Goal: Task Accomplishment & Management: Manage account settings

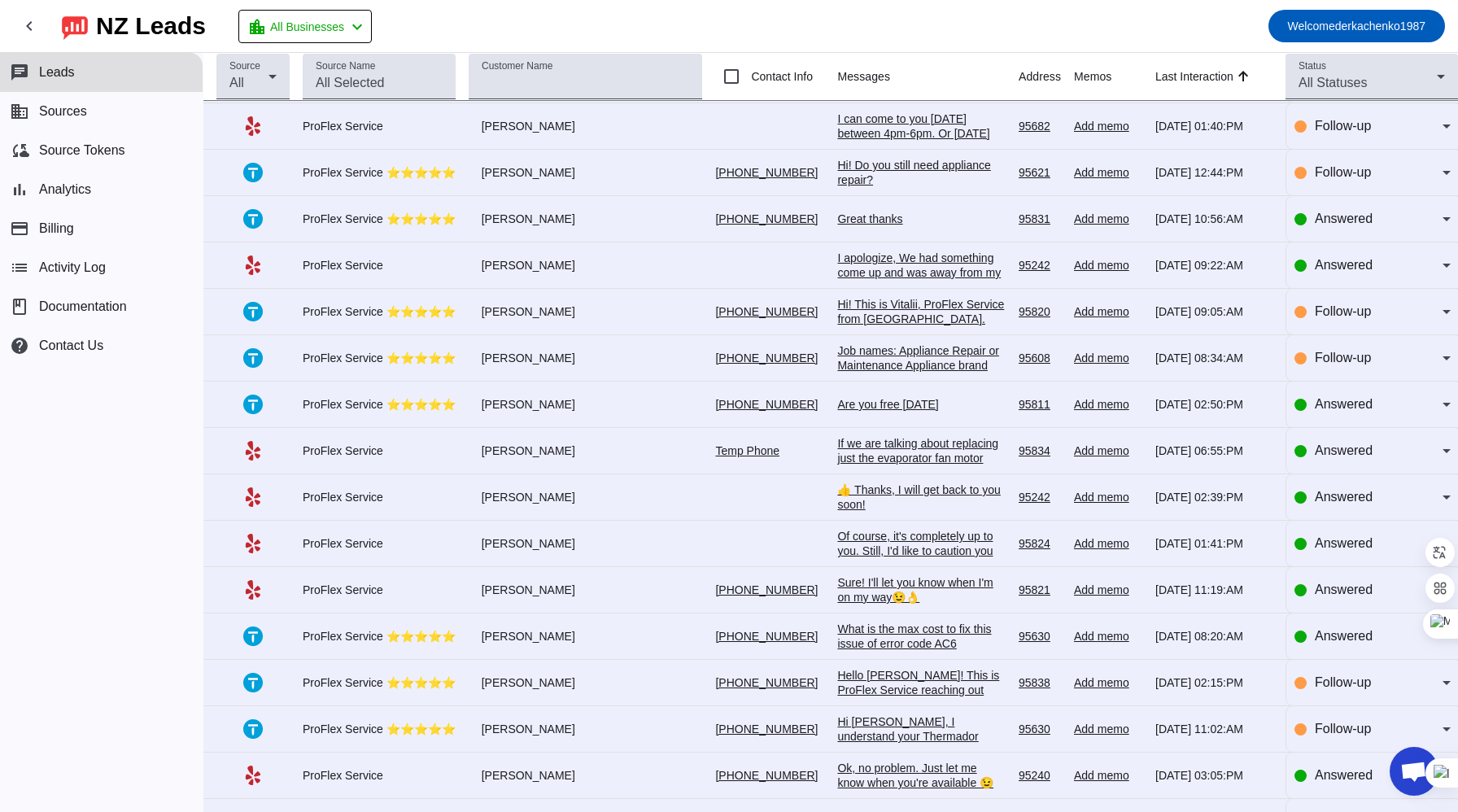
scroll to position [4203, 0]
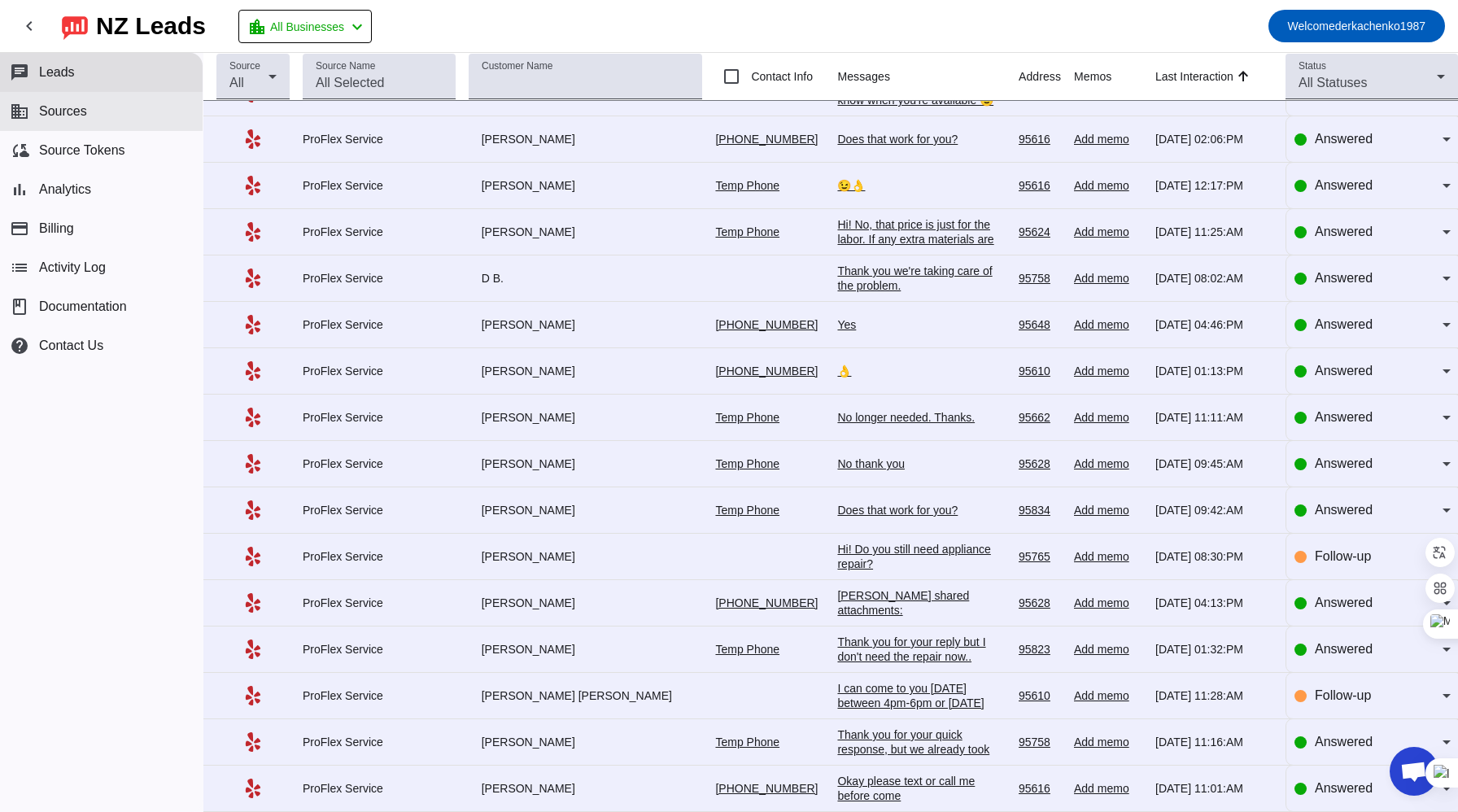
click at [47, 102] on button "business Sources" at bounding box center [101, 111] width 202 height 39
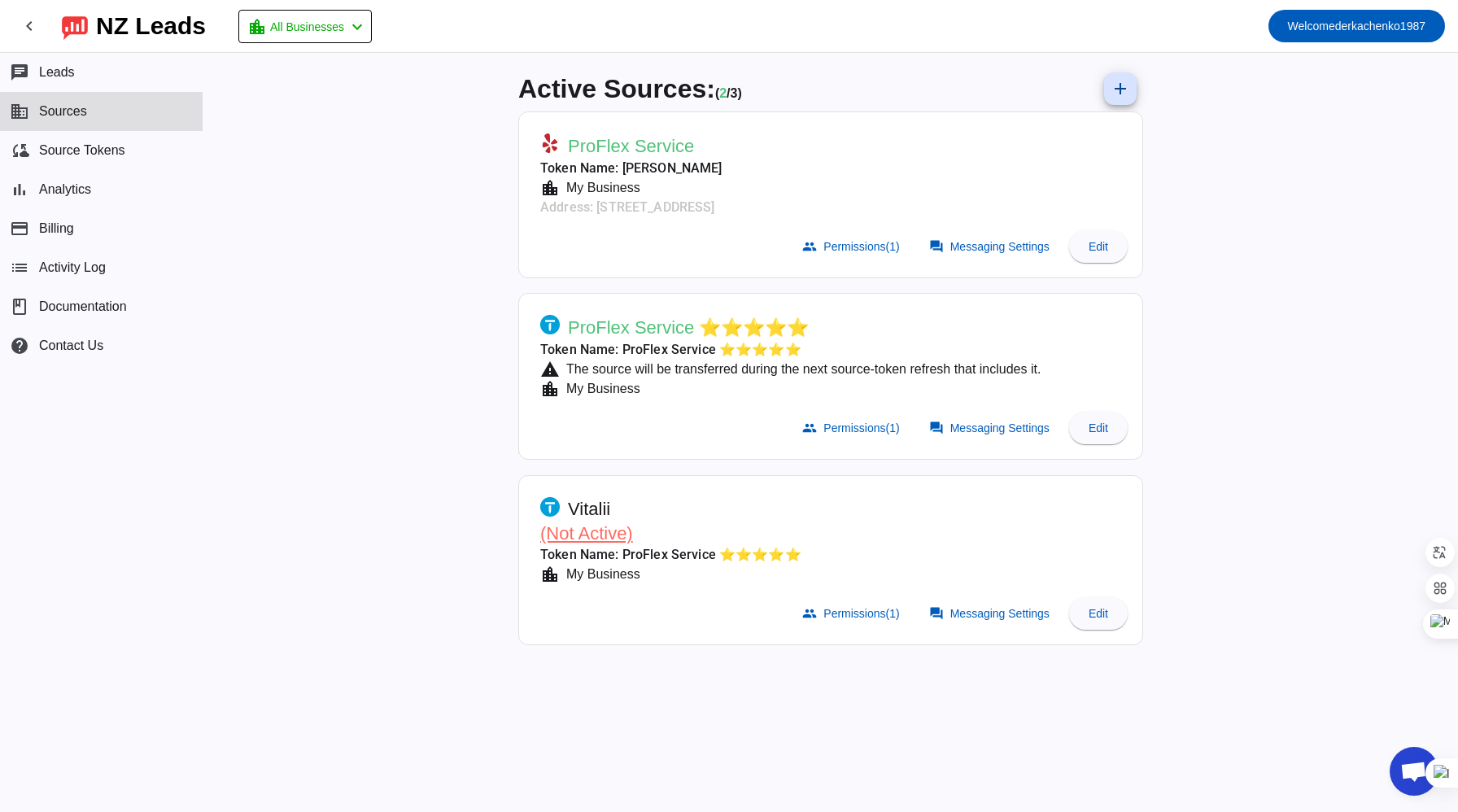
click at [597, 509] on span "Vitalii" at bounding box center [589, 509] width 42 height 23
click at [594, 526] on span "(Not Active)" at bounding box center [586, 533] width 92 height 21
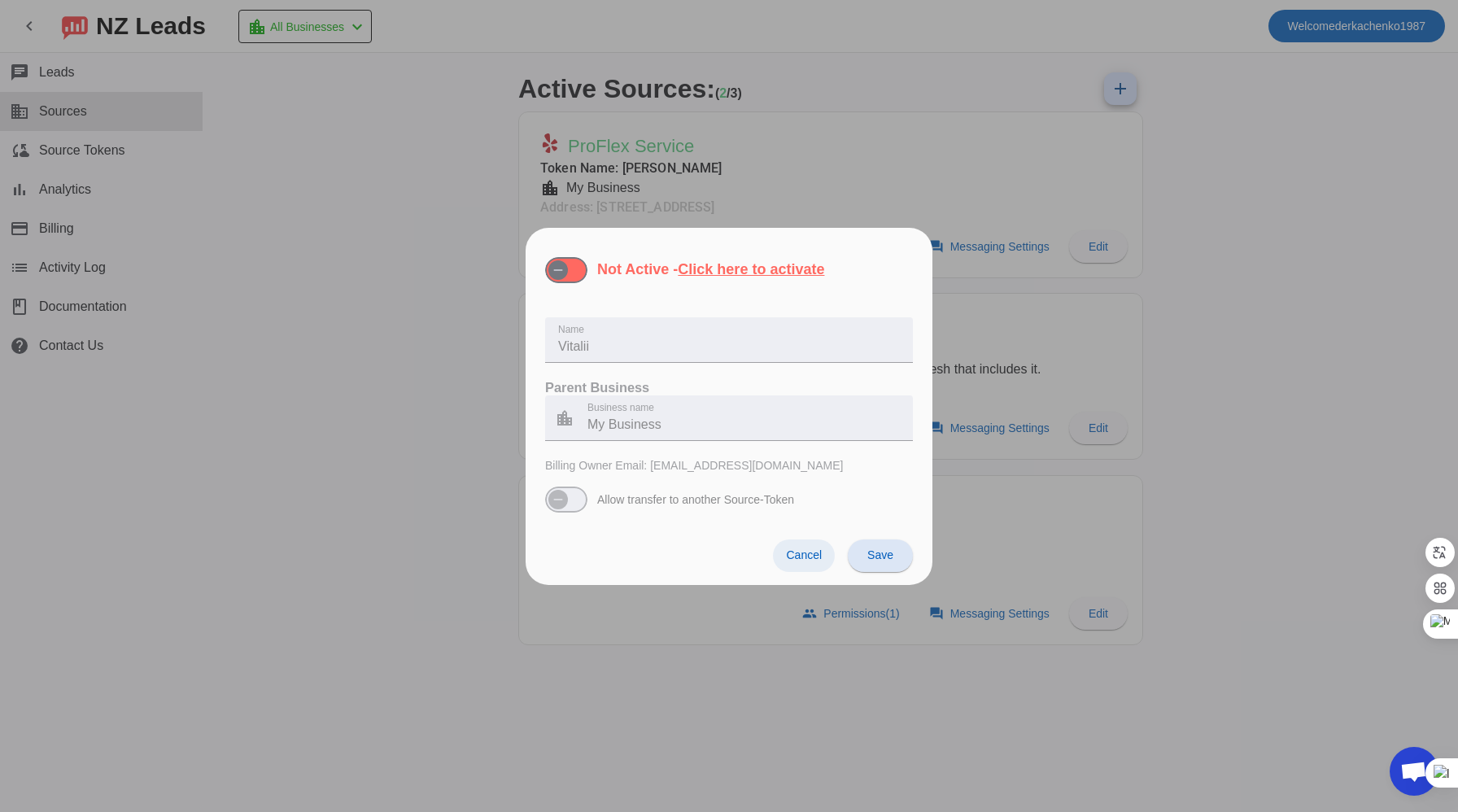
click at [820, 556] on span "Cancel" at bounding box center [803, 555] width 36 height 13
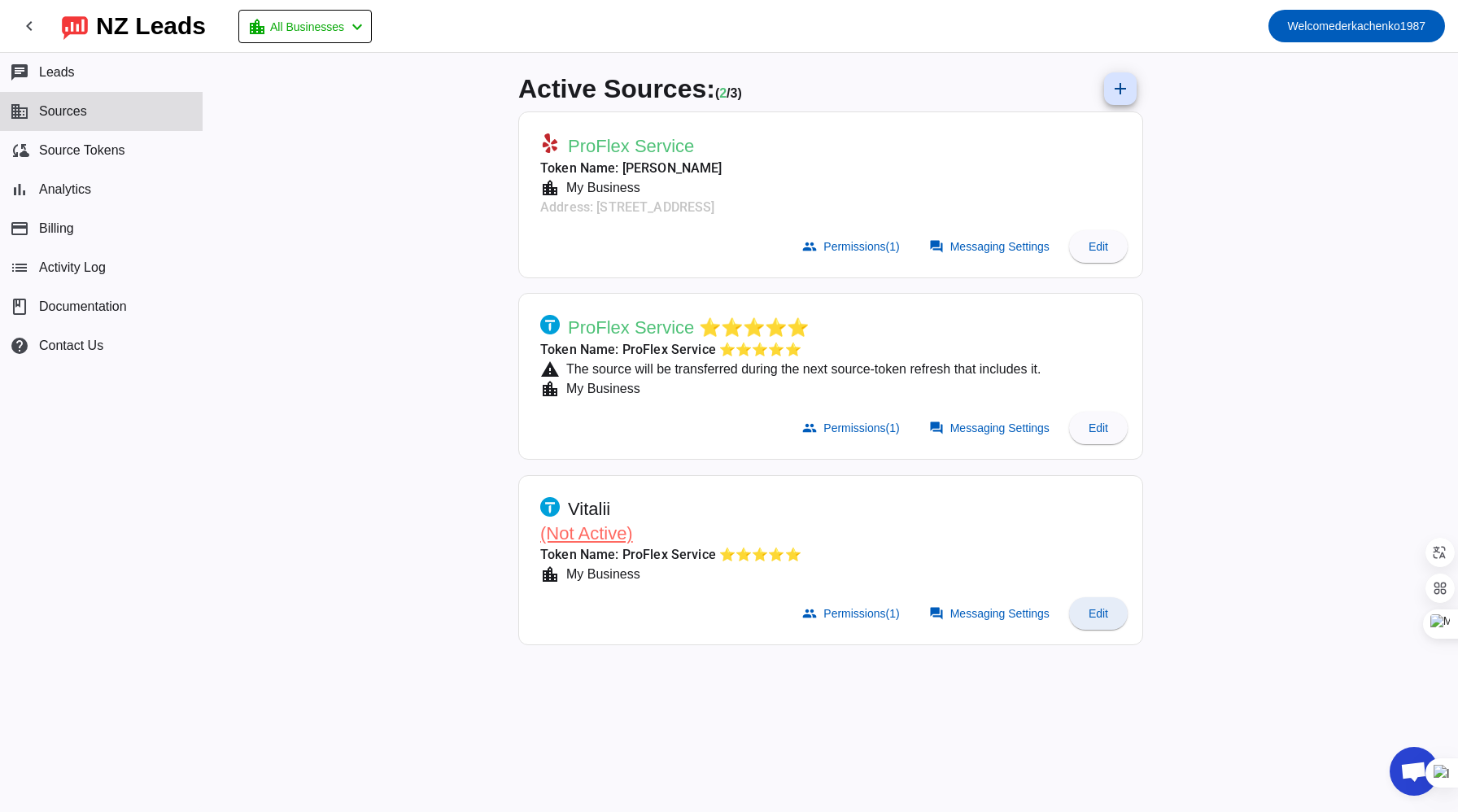
click at [1096, 608] on span "Edit" at bounding box center [1099, 613] width 20 height 13
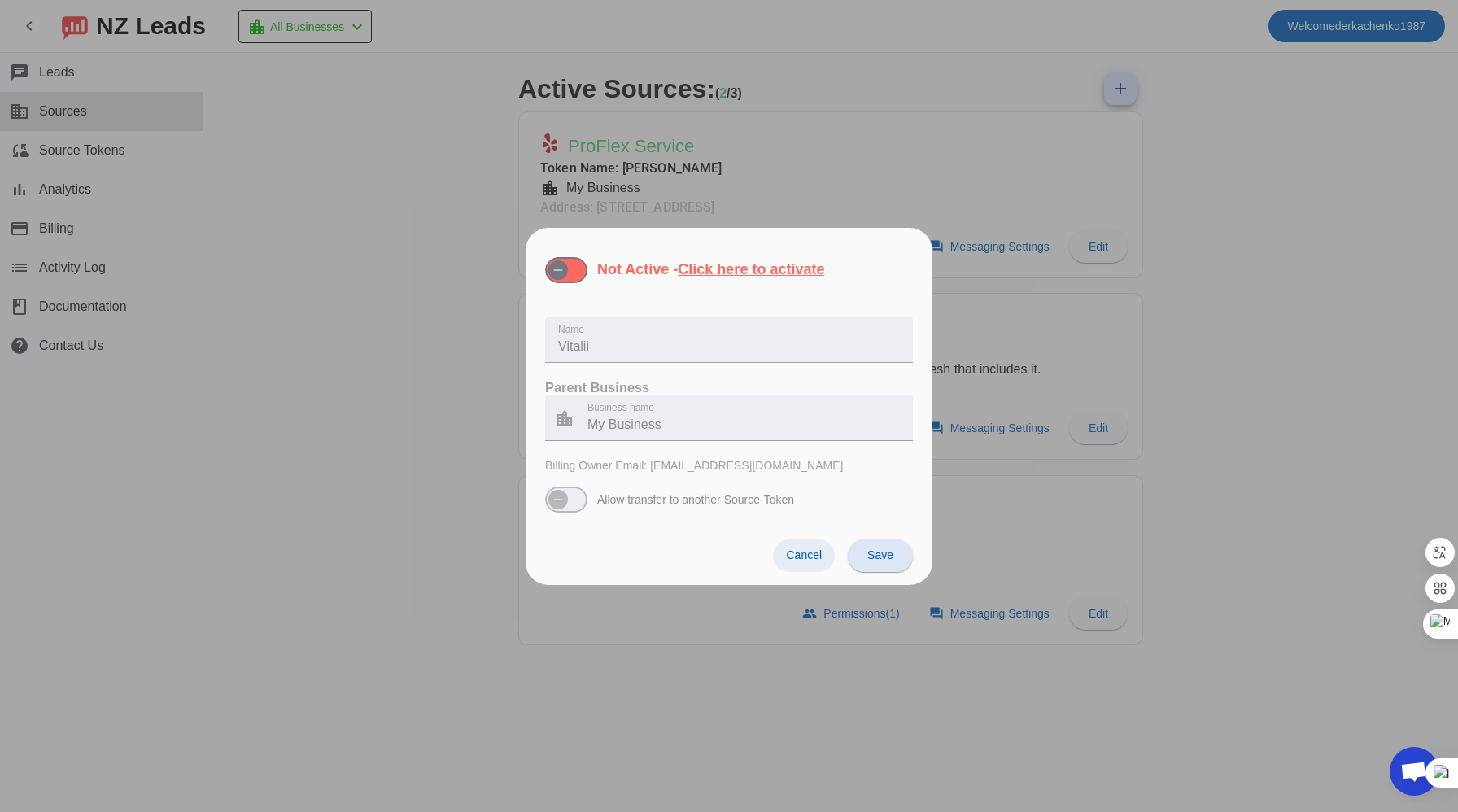
click at [800, 553] on span "Cancel" at bounding box center [803, 555] width 36 height 13
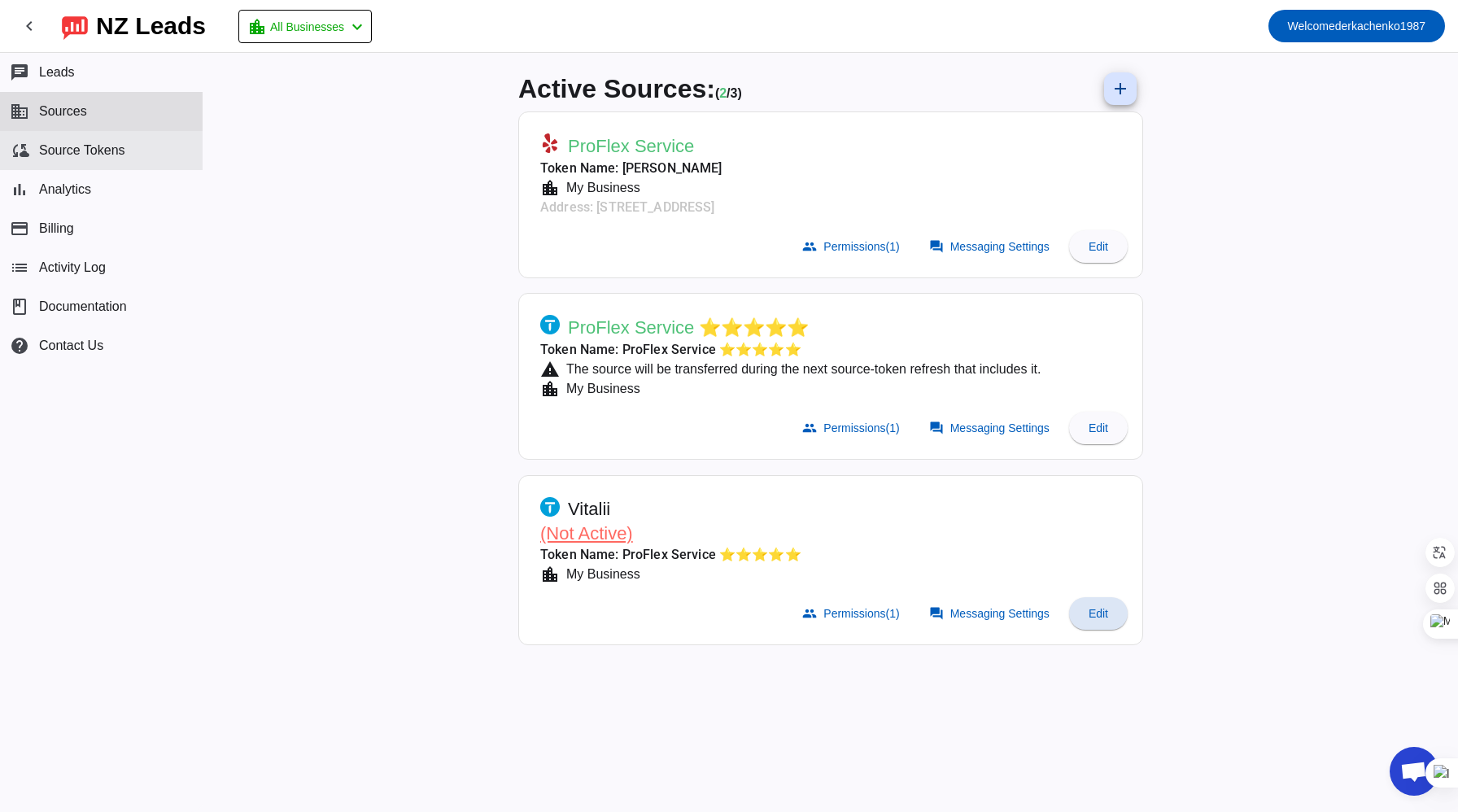
click at [136, 156] on button "cloud_sync Source Tokens" at bounding box center [101, 150] width 202 height 39
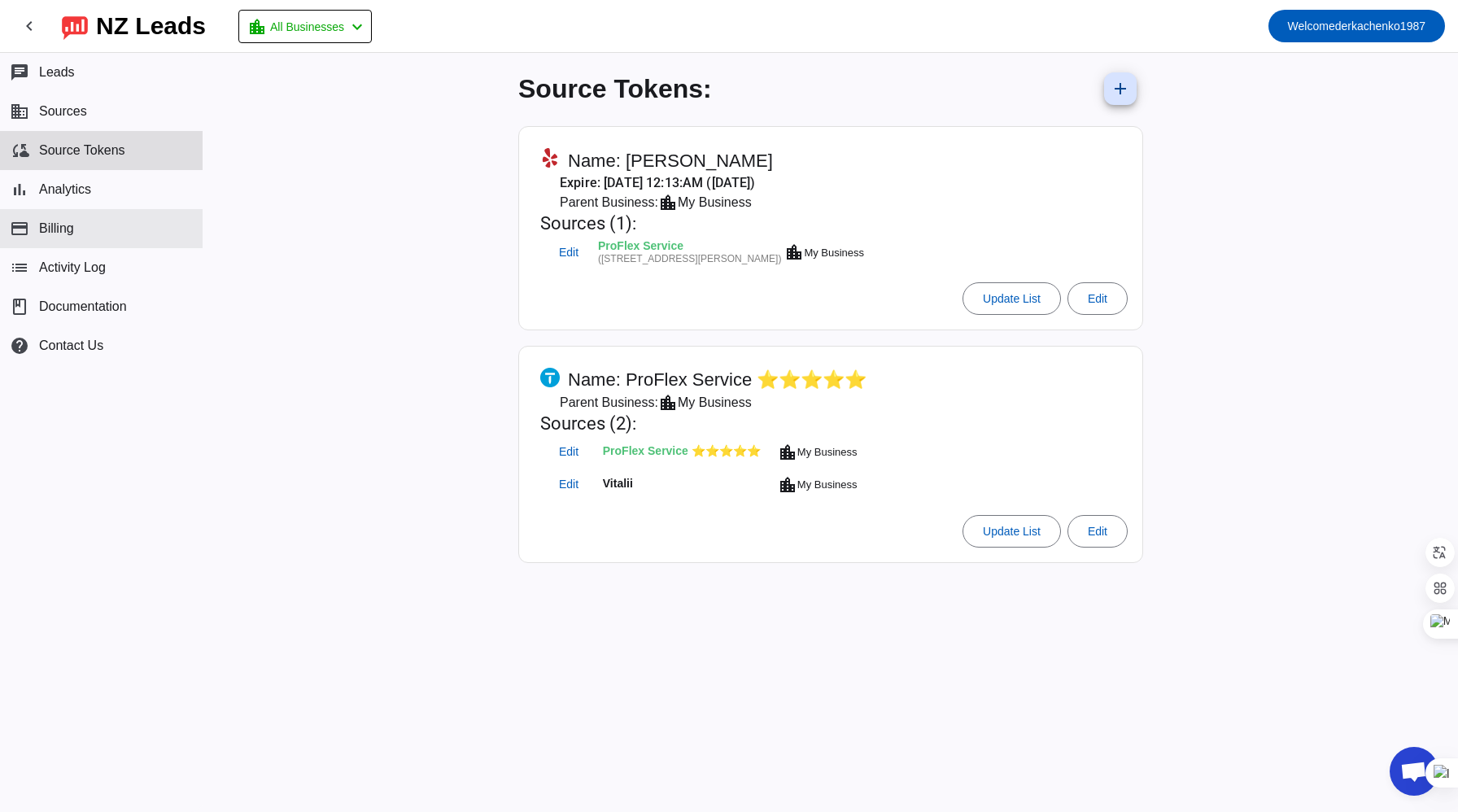
click at [80, 224] on button "payment Billing" at bounding box center [101, 228] width 202 height 39
click at [78, 105] on span "Sources" at bounding box center [63, 111] width 48 height 15
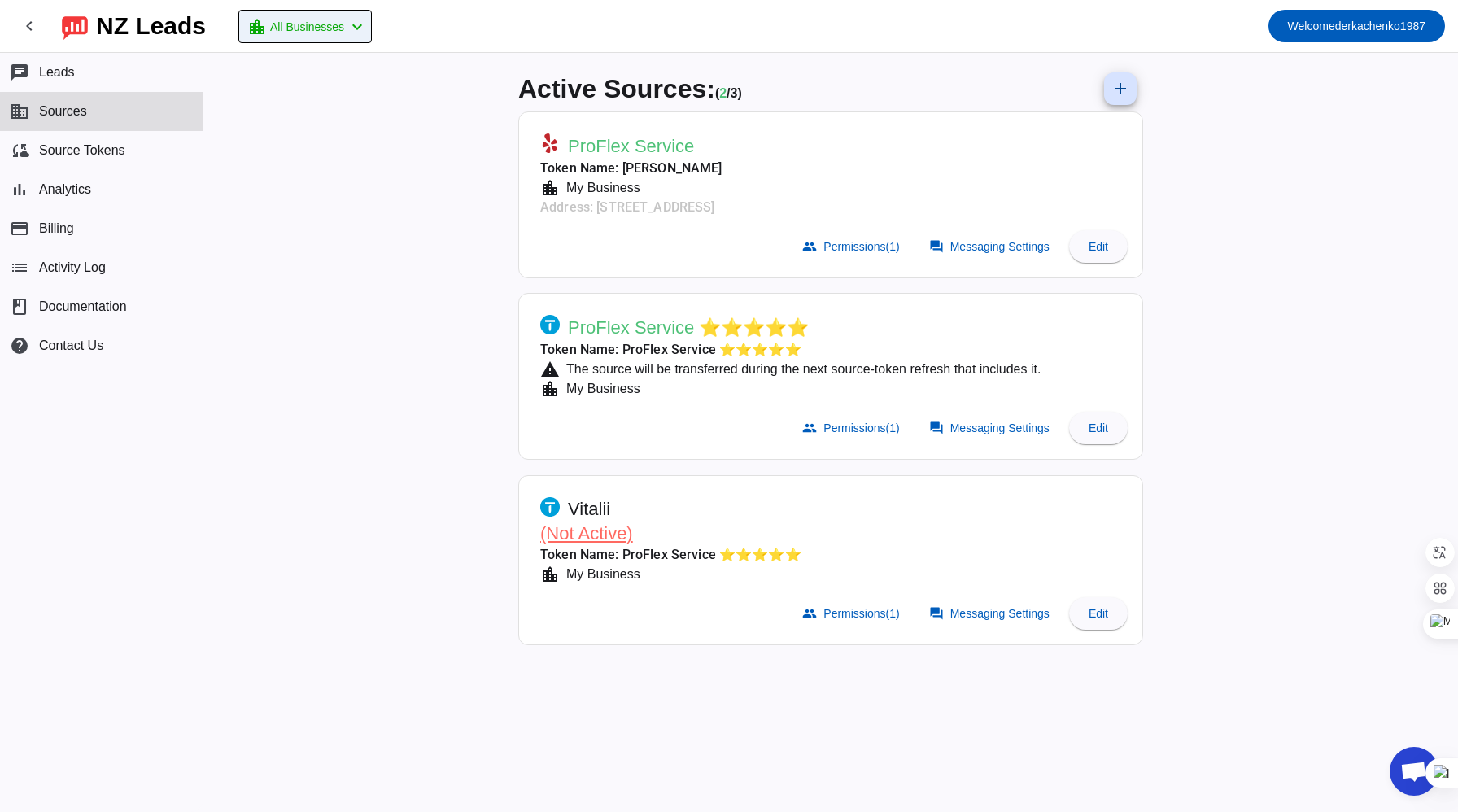
click at [357, 33] on mat-icon "chevron_left" at bounding box center [357, 27] width 20 height 20
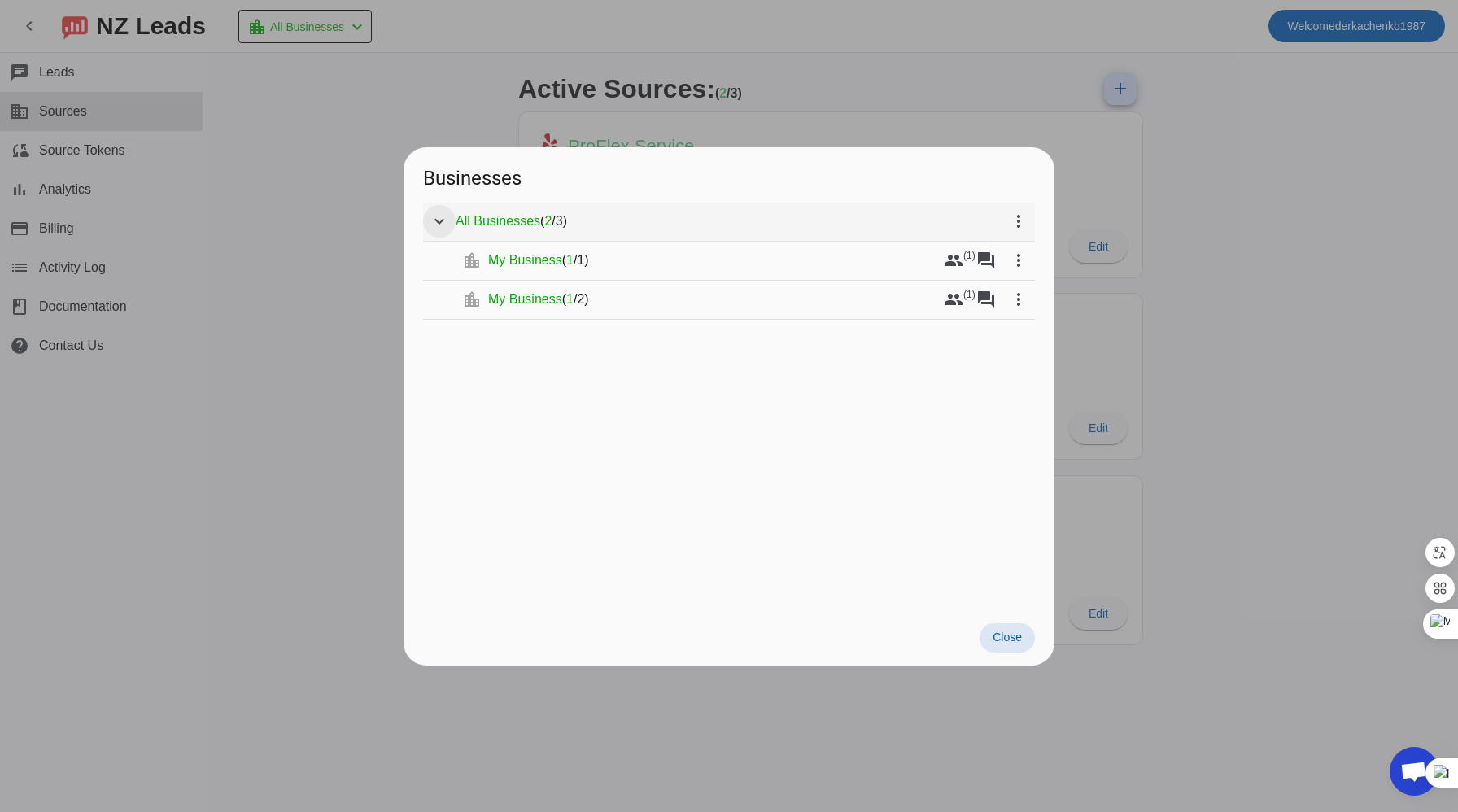
click at [442, 220] on mat-icon "expand_more" at bounding box center [439, 221] width 20 height 20
click at [442, 220] on mat-icon "chevron_right" at bounding box center [439, 221] width 20 height 20
click at [252, 323] on div at bounding box center [729, 406] width 1458 height 812
